Goal: Task Accomplishment & Management: Use online tool/utility

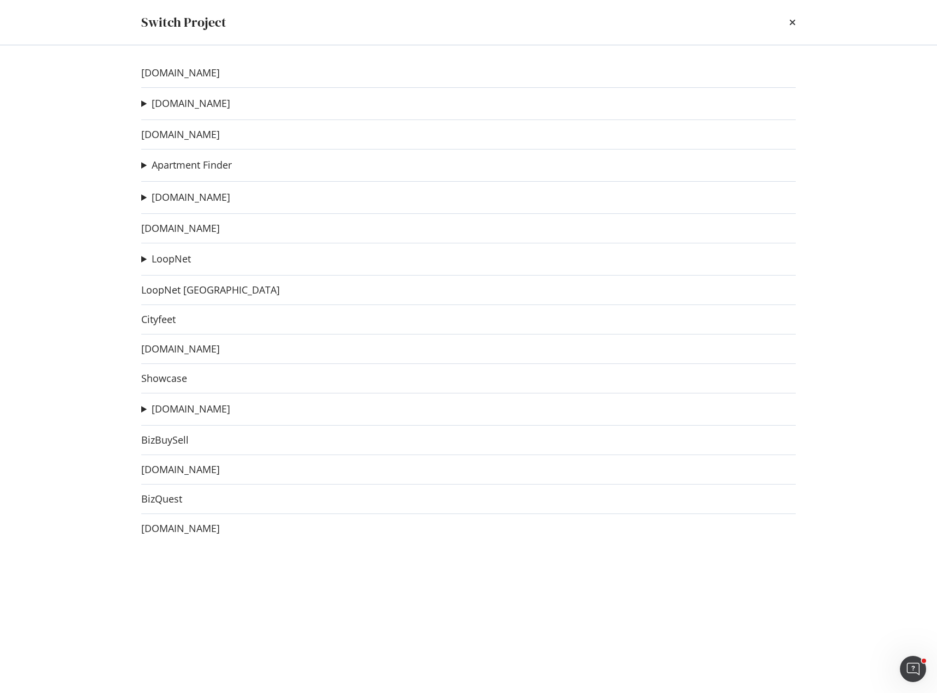
click at [141, 101] on summary "[DOMAIN_NAME]" at bounding box center [185, 104] width 89 height 14
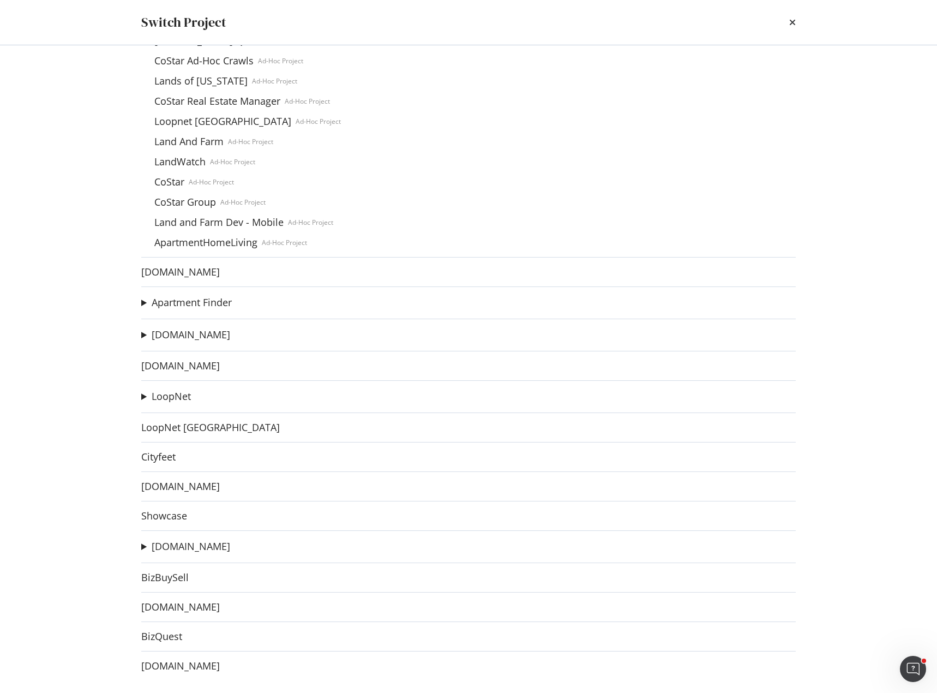
scroll to position [529, 0]
click at [139, 335] on div "[DOMAIN_NAME] [DOMAIN_NAME] [DOMAIN_NAME] Ad-Hoc Project Submarket Canonical Re…" at bounding box center [468, 369] width 698 height 648
click at [146, 336] on summary "[DOMAIN_NAME]" at bounding box center [185, 334] width 89 height 14
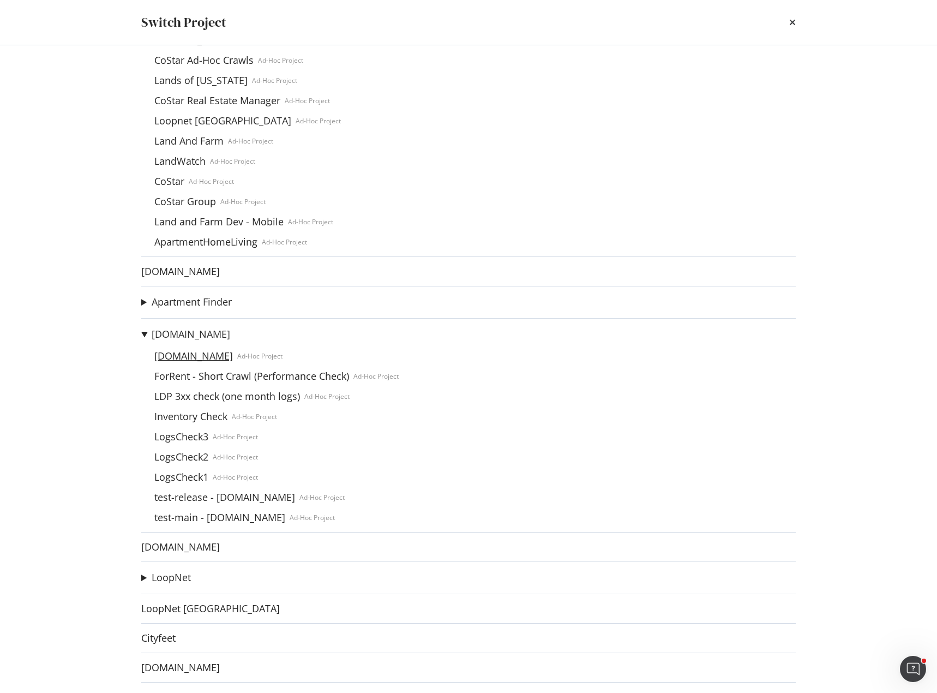
click at [211, 361] on link "[DOMAIN_NAME]" at bounding box center [193, 355] width 87 height 11
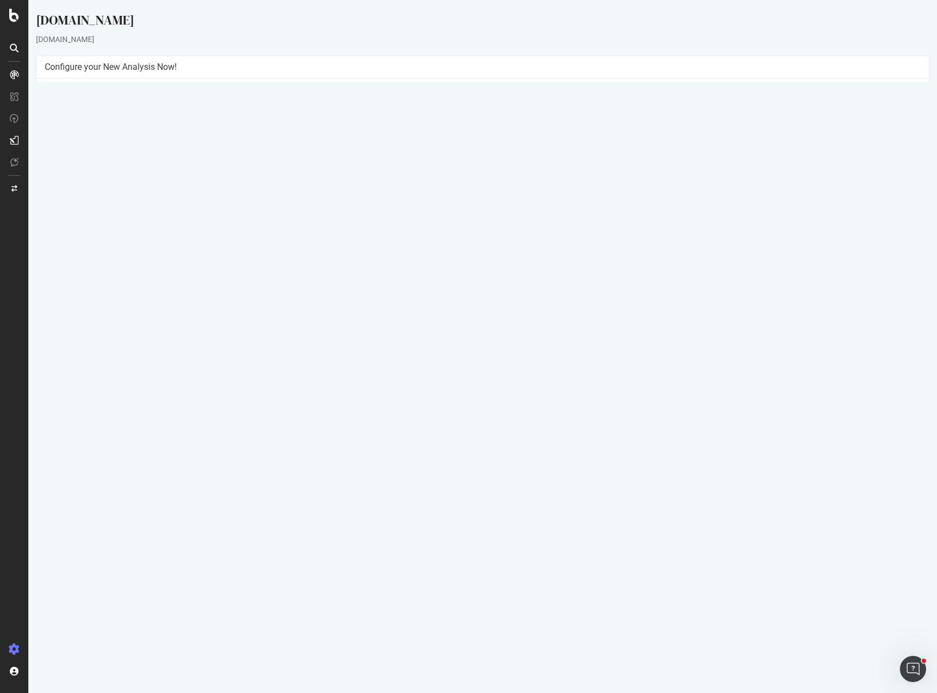
click at [464, 256] on button "Yes! Start Now" at bounding box center [469, 256] width 68 height 17
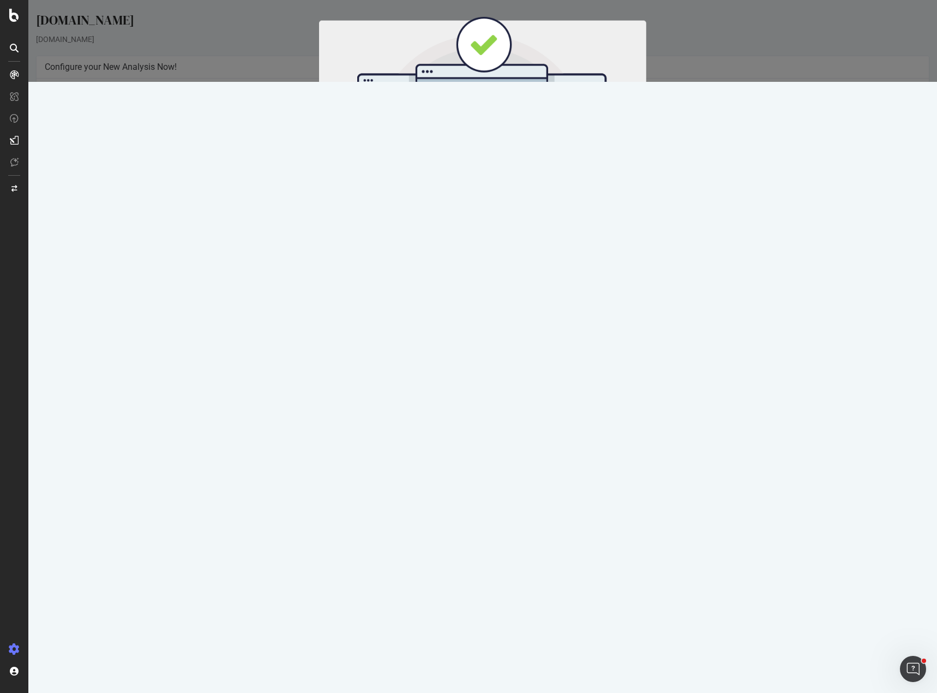
click at [497, 181] on button "Start Now" at bounding box center [503, 181] width 48 height 19
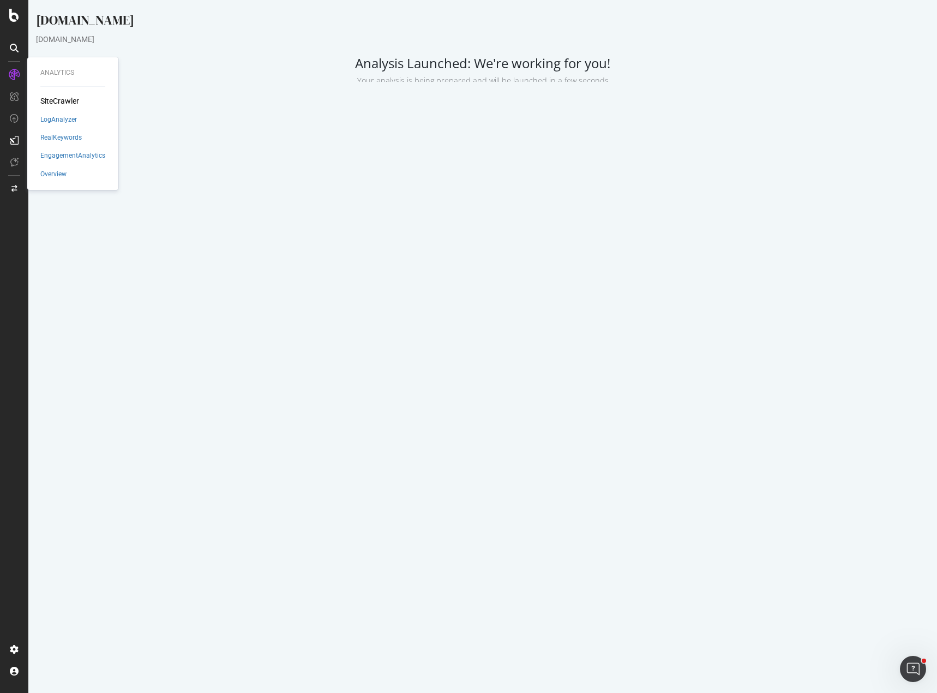
click at [69, 100] on div "SiteCrawler" at bounding box center [59, 100] width 39 height 11
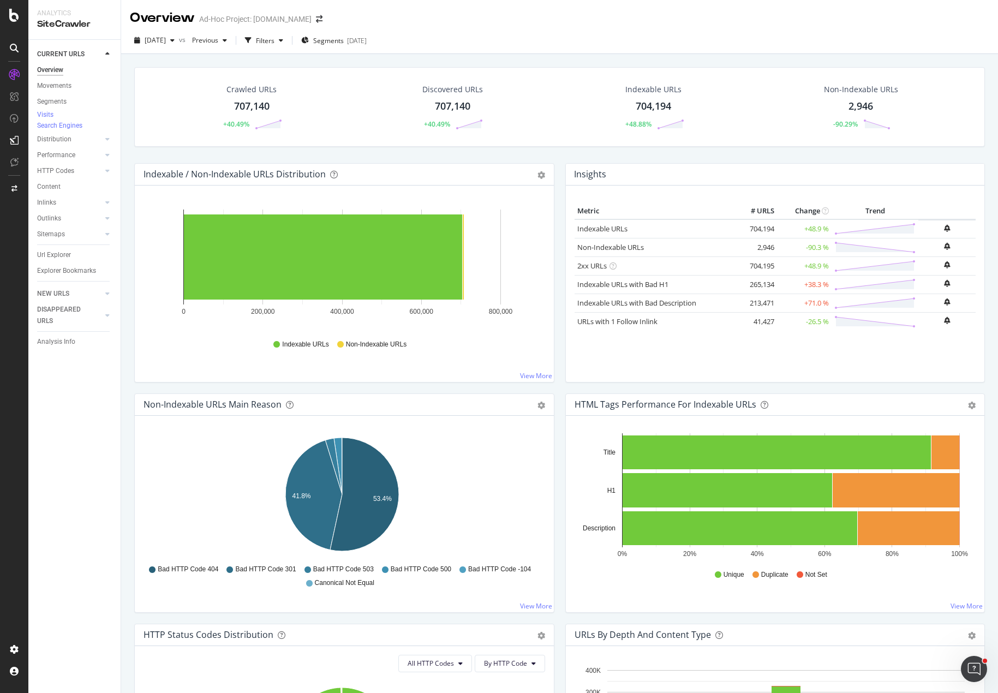
click at [458, 153] on div "Crawled URLs 707,140 +40.49% Discovered URLs 707,140 +40.49% Indexable URLs 704…" at bounding box center [559, 115] width 861 height 96
click at [391, 158] on div "Crawled URLs 707,140 +40.49% Discovered URLs 707,140 +40.49% Indexable URLs 704…" at bounding box center [559, 115] width 861 height 96
click at [560, 382] on div "Insights Metric # URLS Change Trend Indexable URLs 704,194 +48.9 % Non-Indexabl…" at bounding box center [775, 278] width 431 height 230
